Goal: Use online tool/utility: Utilize a website feature to perform a specific function

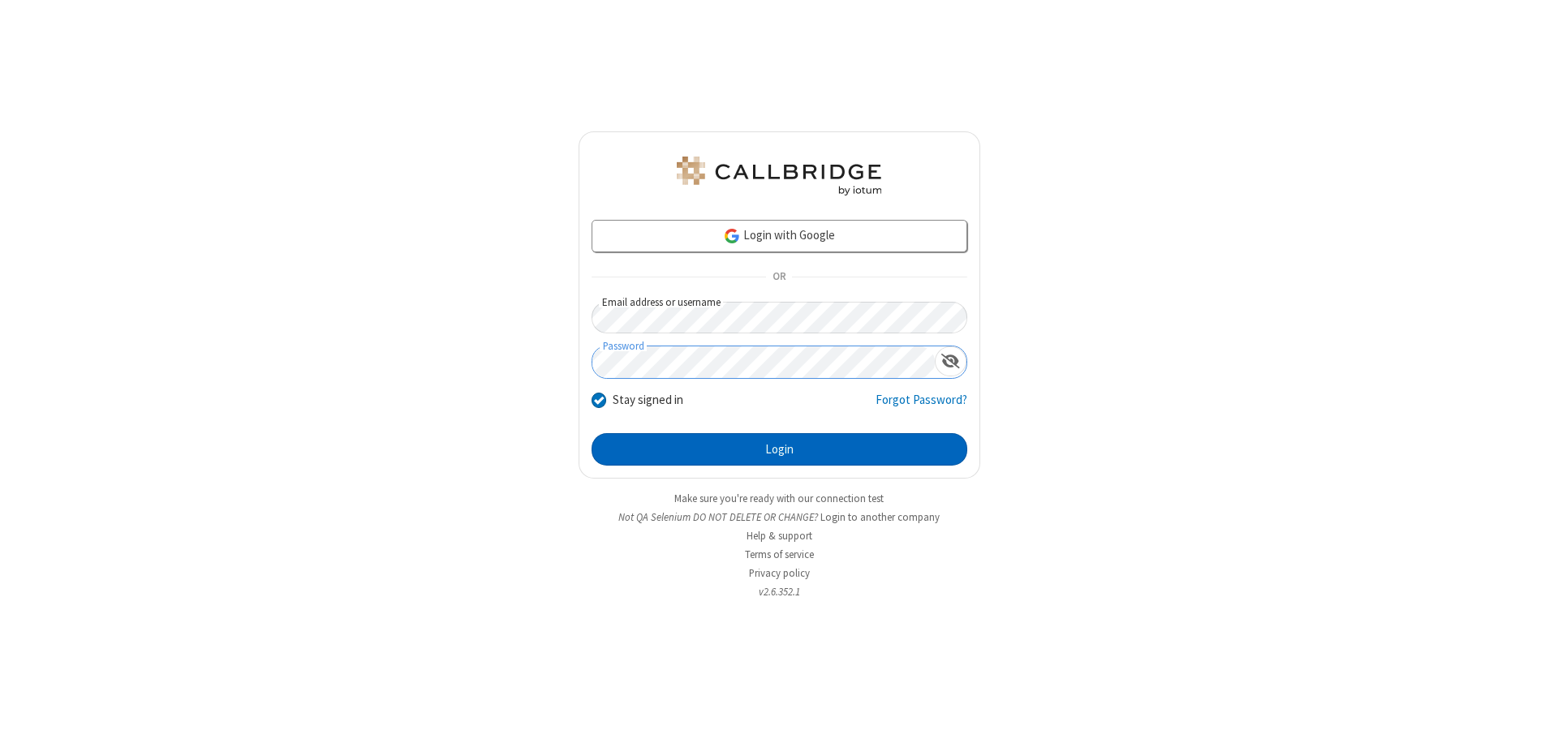
click at [779, 449] on button "Login" at bounding box center [779, 449] width 376 height 32
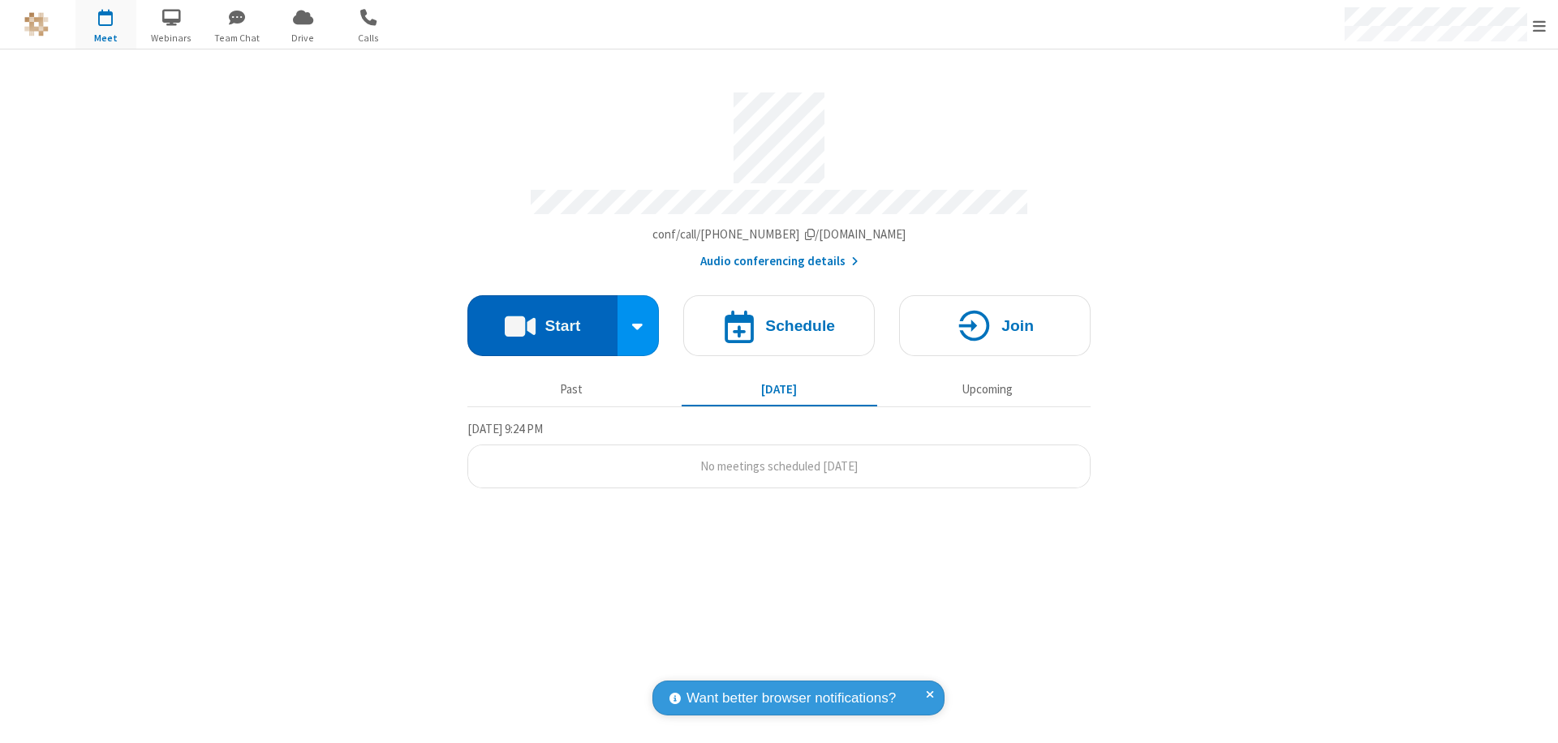
click at [542, 318] on button "Start" at bounding box center [542, 325] width 150 height 61
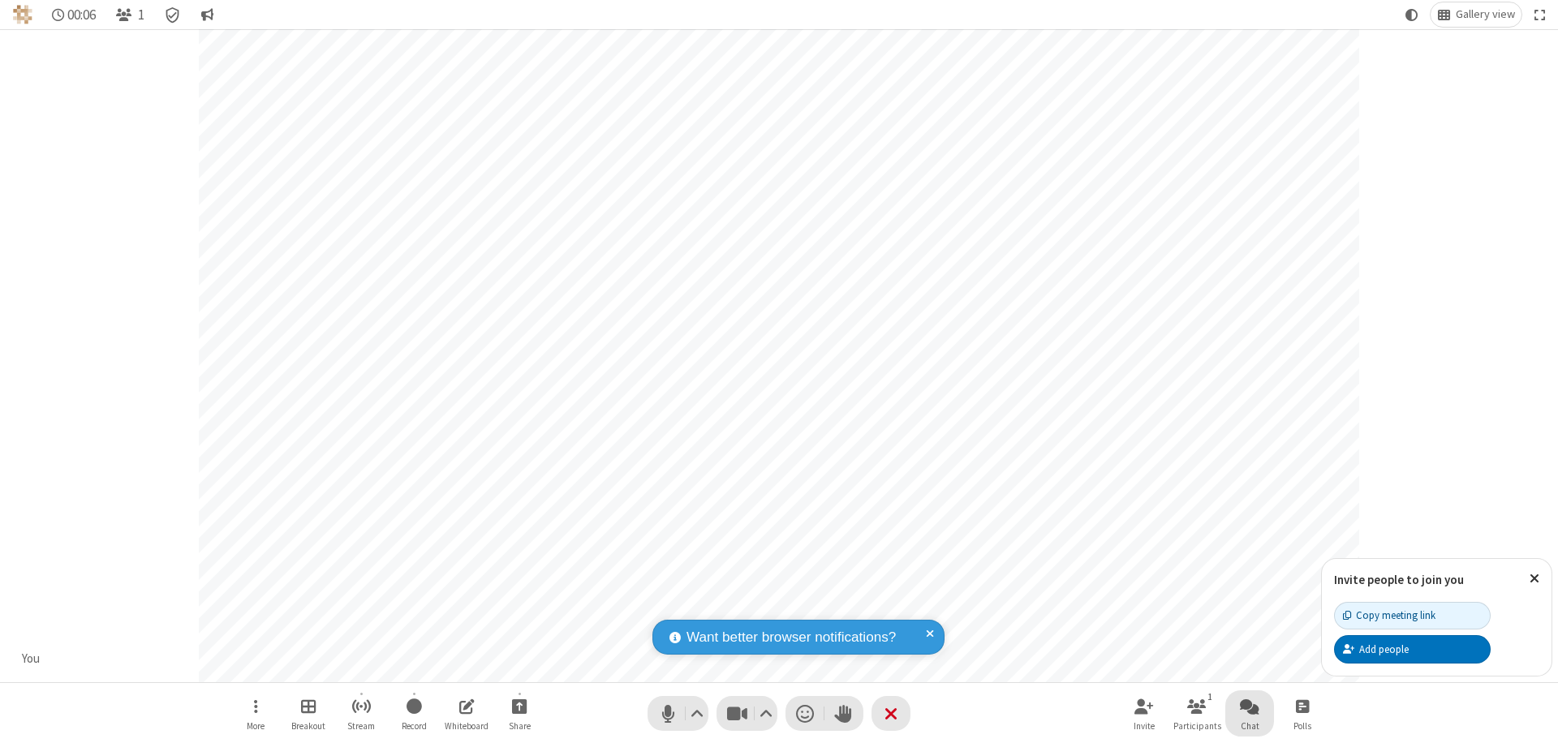
click at [1249, 706] on span "Open chat" at bounding box center [1249, 706] width 19 height 20
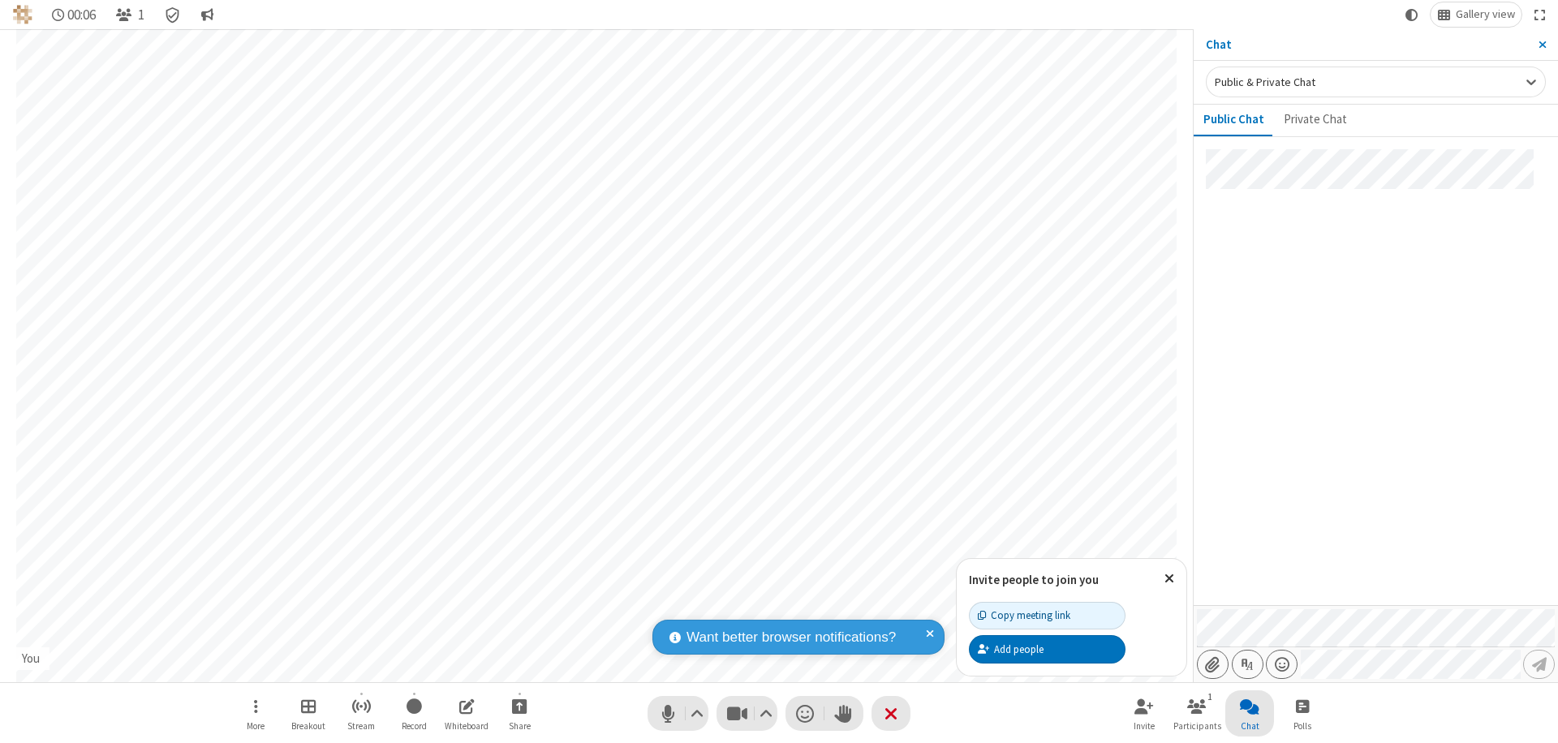
type input "C:\fakepath\doc_test.docx"
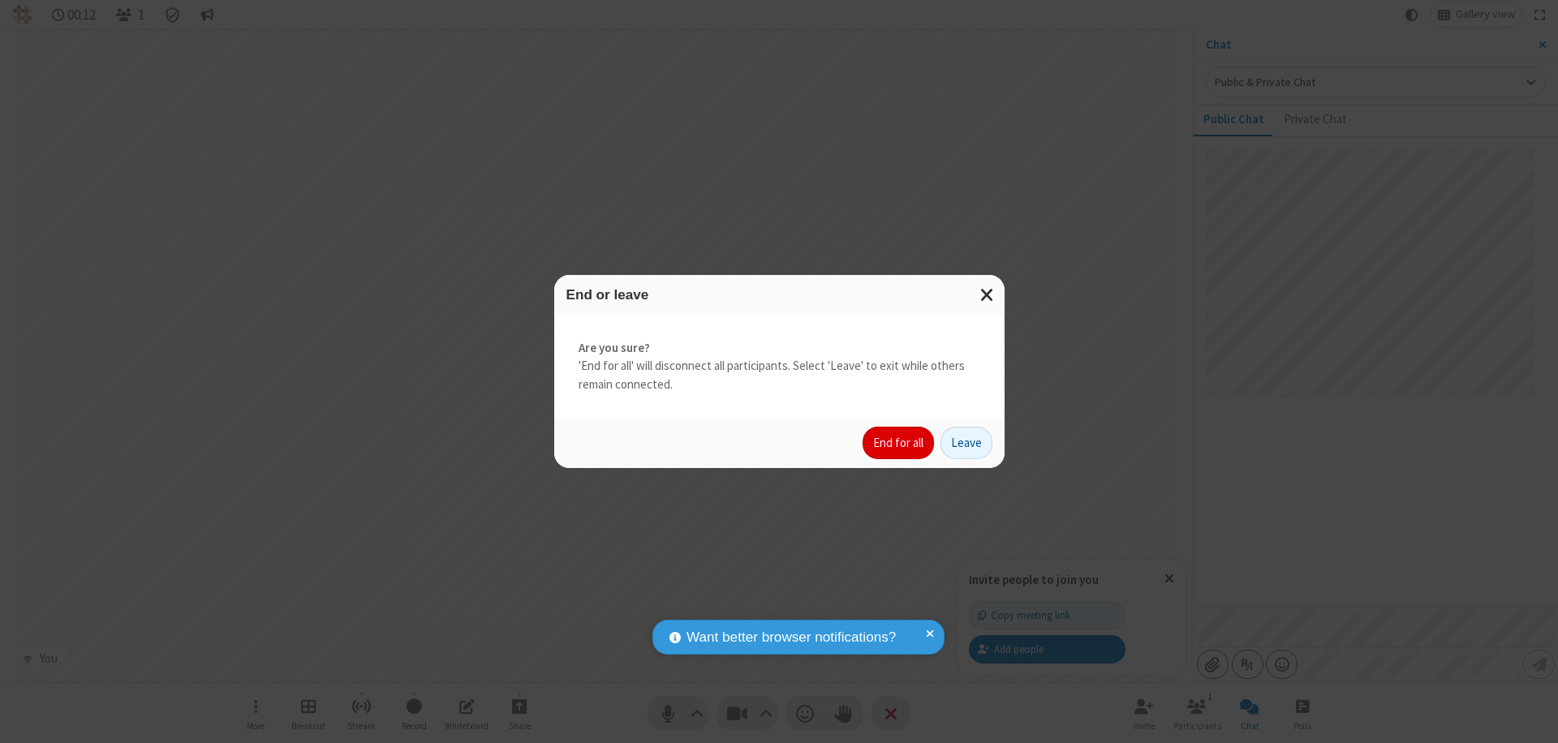
click at [899, 443] on button "End for all" at bounding box center [897, 443] width 71 height 32
